Goal: Communication & Community: Answer question/provide support

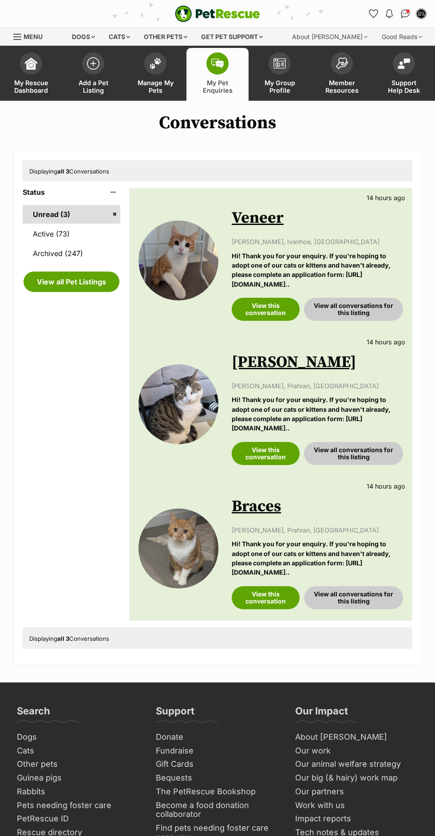
click at [95, 235] on link "Active (73)" at bounding box center [72, 233] width 98 height 19
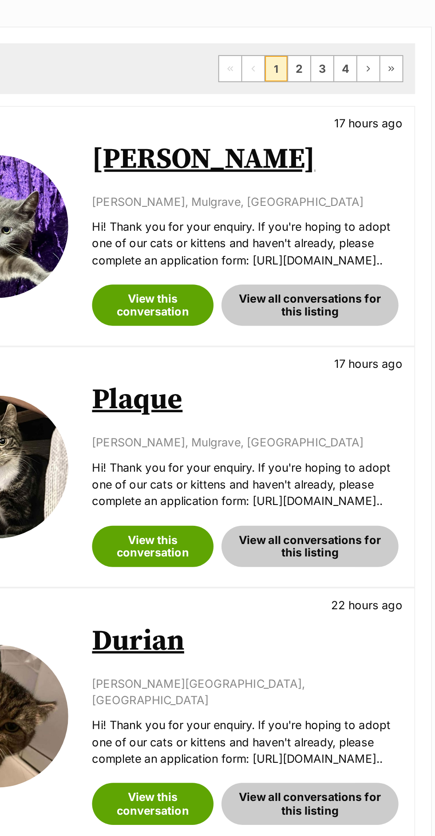
scroll to position [1, 0]
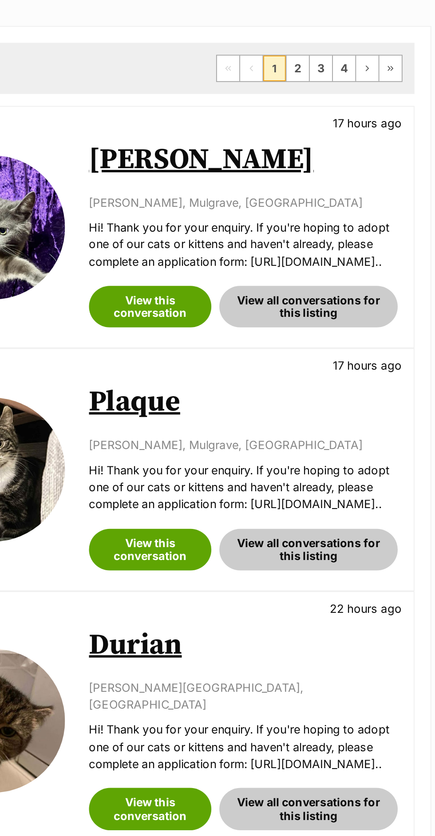
click at [273, 224] on link "Tim Tam" at bounding box center [293, 224] width 125 height 20
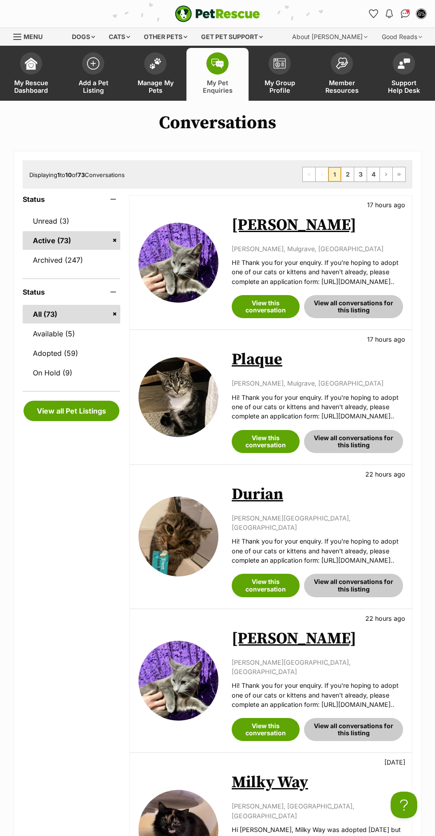
scroll to position [0, 0]
click at [162, 95] on link "Manage My Pets" at bounding box center [155, 74] width 62 height 53
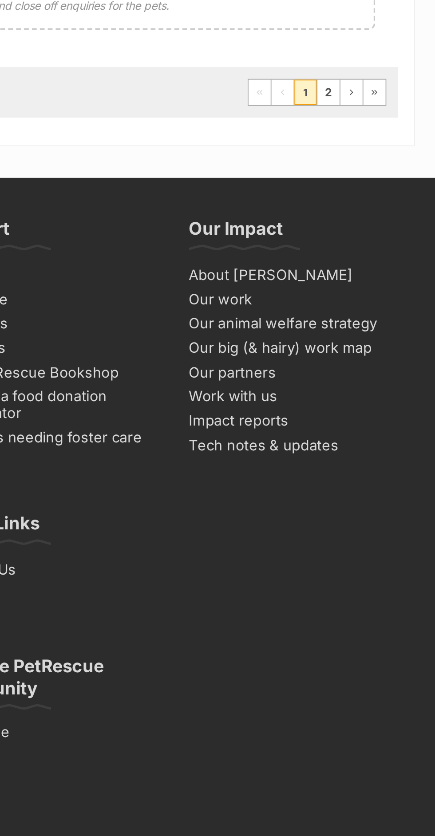
scroll to position [742, 0]
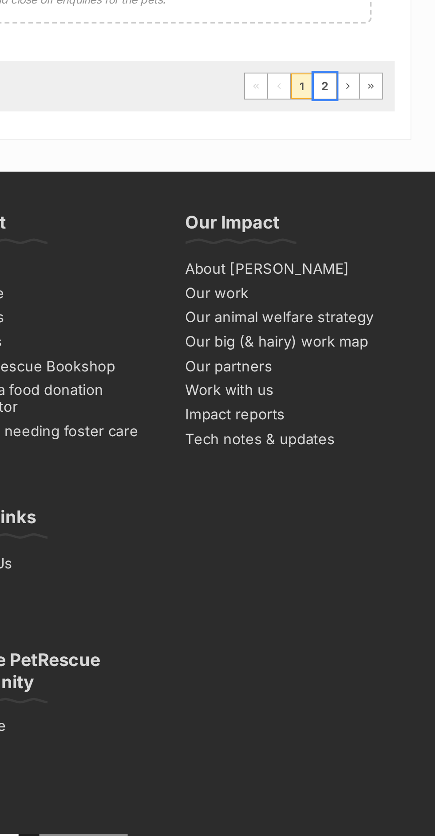
click at [372, 275] on link "2" at bounding box center [373, 282] width 12 height 14
